Goal: Task Accomplishment & Management: Use online tool/utility

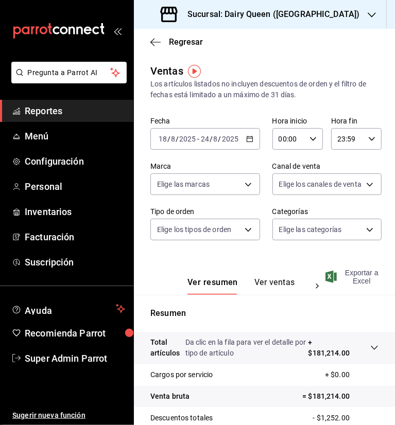
click at [354, 279] on span "Exportar a Excel" at bounding box center [352, 277] width 51 height 16
click at [316, 15] on h3 "Sucursal: Dairy Queen ([GEOGRAPHIC_DATA])" at bounding box center [269, 14] width 180 height 12
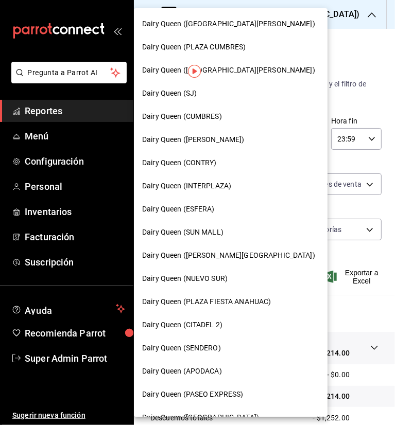
click at [201, 207] on span "Dairy Queen (ESFERA)" at bounding box center [178, 209] width 73 height 11
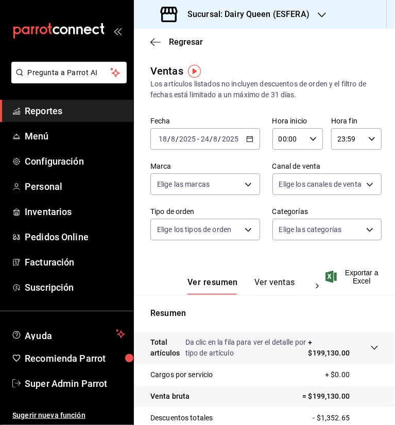
click at [304, 69] on div "Ventas Los artículos listados no incluyen descuentos de orden y el filtro de fe…" at bounding box center [264, 81] width 228 height 37
click at [362, 278] on span "Exportar a Excel" at bounding box center [352, 277] width 51 height 16
click at [280, 68] on div "Ventas Los artículos listados no incluyen descuentos de orden y el filtro de fe…" at bounding box center [264, 81] width 228 height 37
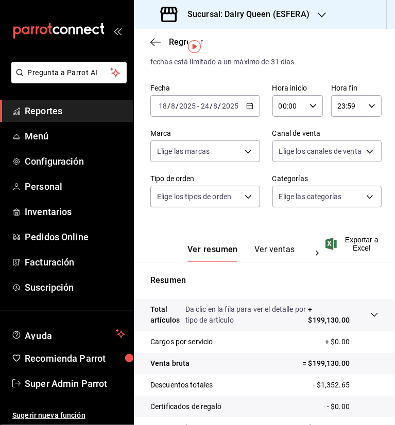
scroll to position [51, 0]
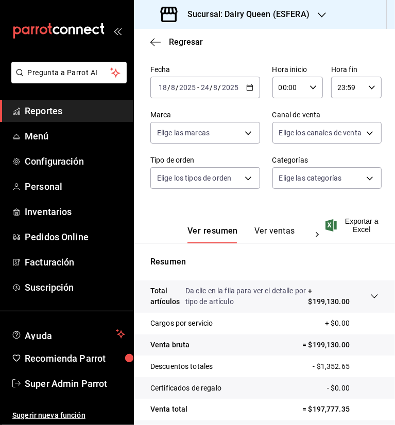
click at [313, 19] on div "Sucursal: Dairy Queen (ESFERA)" at bounding box center [236, 14] width 188 height 29
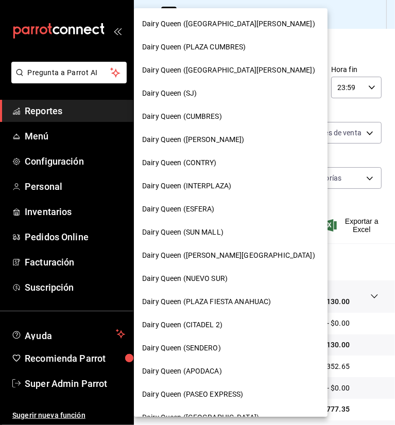
click at [206, 211] on span "Dairy Queen (ESFERA)" at bounding box center [178, 209] width 73 height 11
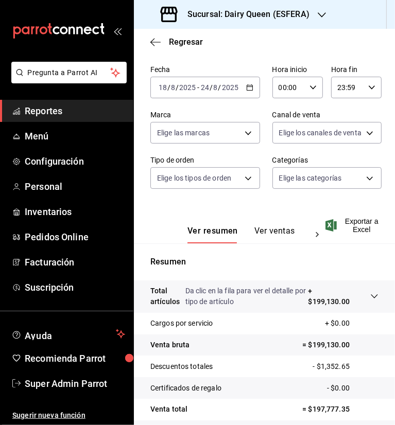
click at [318, 17] on icon "button" at bounding box center [322, 15] width 8 height 8
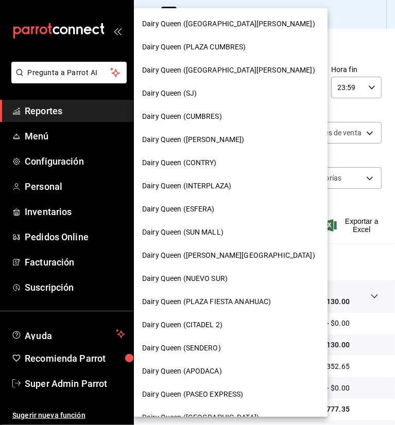
scroll to position [309, 0]
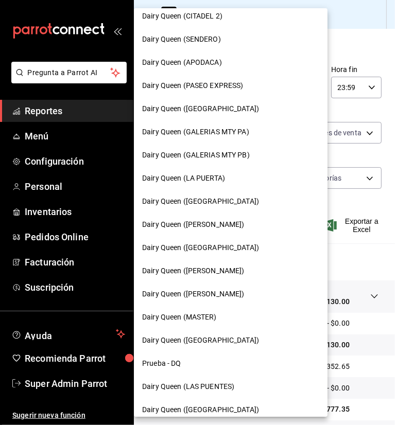
click at [234, 85] on span "Dairy Queen (PASEO EXPRESS)" at bounding box center [192, 85] width 101 height 11
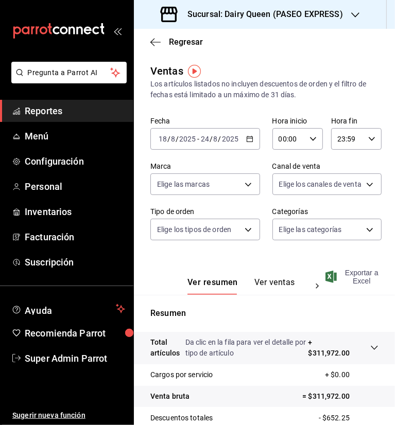
click at [359, 279] on span "Exportar a Excel" at bounding box center [352, 277] width 51 height 16
click at [302, 50] on div "Regresar" at bounding box center [264, 42] width 261 height 26
click at [342, 11] on div "Sucursal: Dairy Queen (PASEO EXPRESS)" at bounding box center [252, 14] width 221 height 29
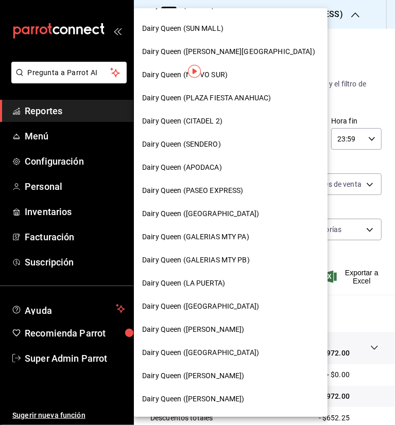
scroll to position [206, 0]
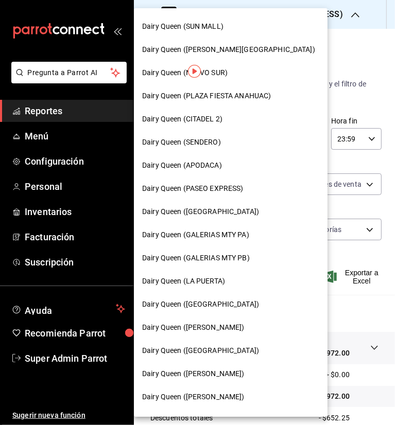
click at [201, 328] on span "Dairy Queen ([PERSON_NAME])" at bounding box center [193, 327] width 102 height 11
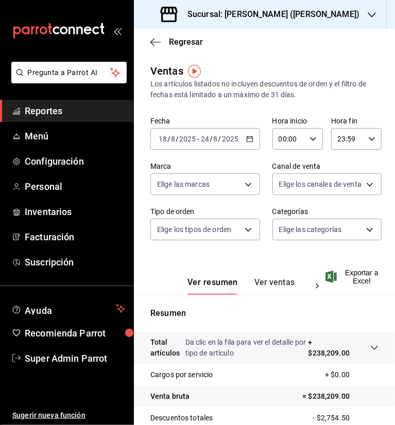
click at [317, 84] on div "Los artículos listados no incluyen descuentos de orden y el filtro de fechas es…" at bounding box center [264, 90] width 228 height 22
click at [355, 281] on span "Exportar a Excel" at bounding box center [352, 277] width 51 height 16
click at [368, 12] on icon "button" at bounding box center [372, 15] width 8 height 8
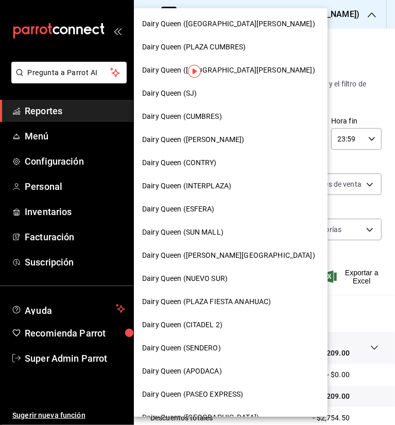
click at [190, 100] on div "Dairy Queen (SJ)" at bounding box center [231, 93] width 194 height 23
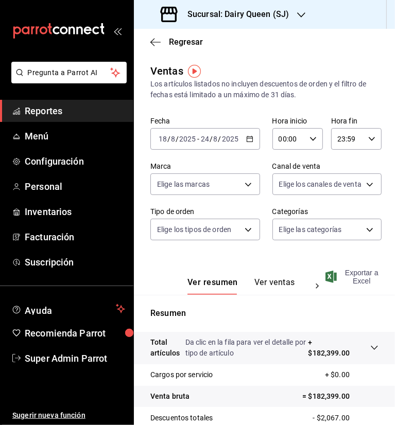
click at [349, 278] on span "Exportar a Excel" at bounding box center [352, 277] width 51 height 16
click at [306, 15] on div "Sucursal: Dairy Queen (SJ)" at bounding box center [225, 14] width 167 height 29
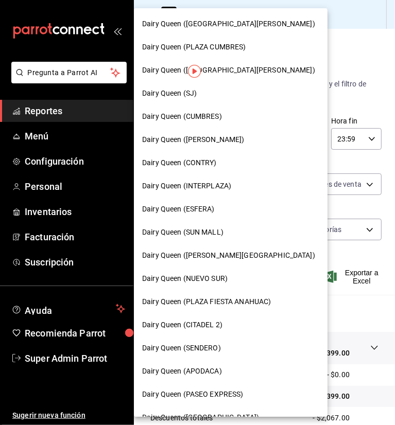
click at [212, 186] on span "Dairy Queen (INTERPLAZA)" at bounding box center [186, 186] width 89 height 11
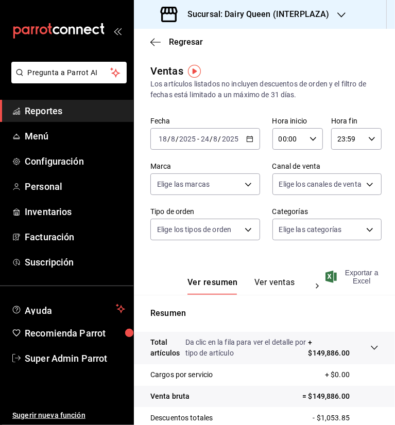
click at [353, 274] on span "Exportar a Excel" at bounding box center [352, 277] width 51 height 16
click at [282, 15] on h3 "Sucursal: Dairy Queen (INTERPLAZA)" at bounding box center [254, 14] width 150 height 12
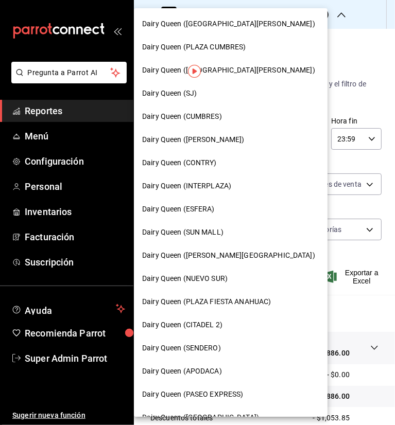
click at [243, 25] on span "Dairy Queen ([GEOGRAPHIC_DATA][PERSON_NAME])" at bounding box center [228, 24] width 173 height 11
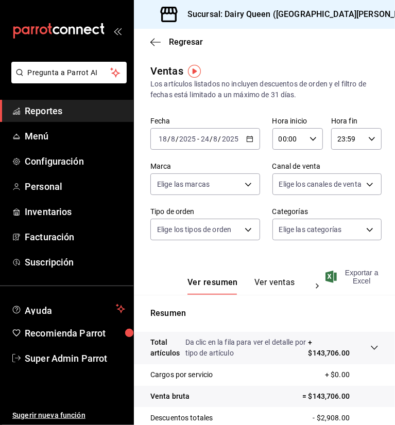
click at [361, 278] on span "Exportar a Excel" at bounding box center [352, 277] width 51 height 16
click at [311, 15] on h3 "Sucursal: Dairy Queen ([GEOGRAPHIC_DATA][PERSON_NAME])" at bounding box center [301, 14] width 244 height 12
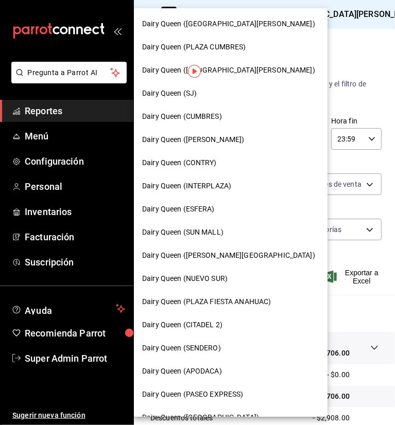
click at [233, 39] on div "Dairy Queen (PLAZA CUMBRES)" at bounding box center [231, 47] width 194 height 23
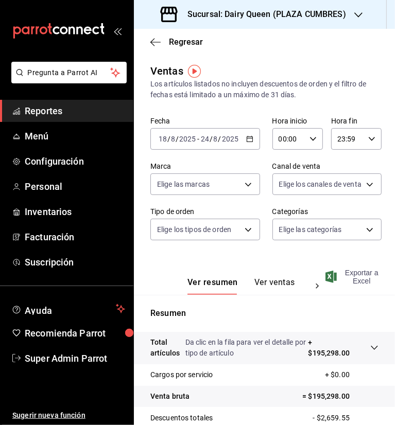
click at [354, 275] on span "Exportar a Excel" at bounding box center [352, 277] width 51 height 16
click at [355, 13] on icon "button" at bounding box center [358, 15] width 8 height 8
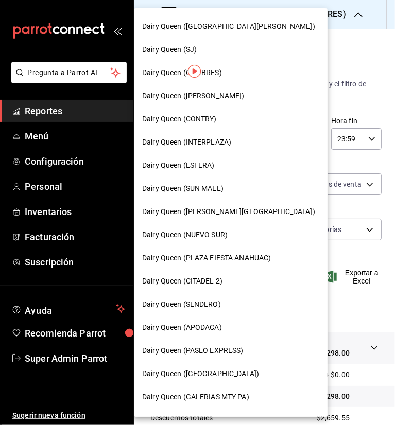
scroll to position [51, 0]
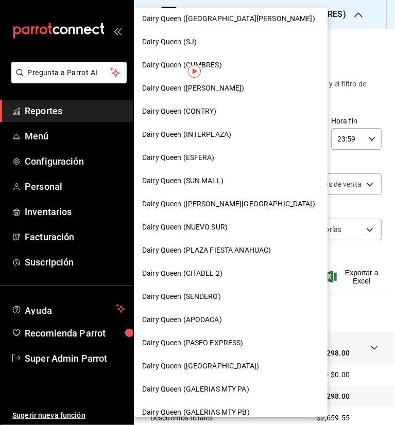
click at [203, 270] on span "Dairy Queen (CITADEL 2)" at bounding box center [182, 273] width 80 height 11
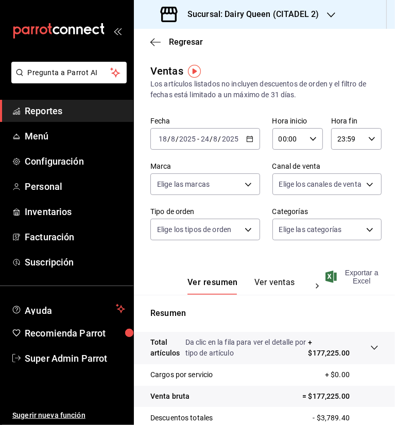
click at [363, 278] on span "Exportar a Excel" at bounding box center [352, 277] width 51 height 16
